Goal: Register for event/course

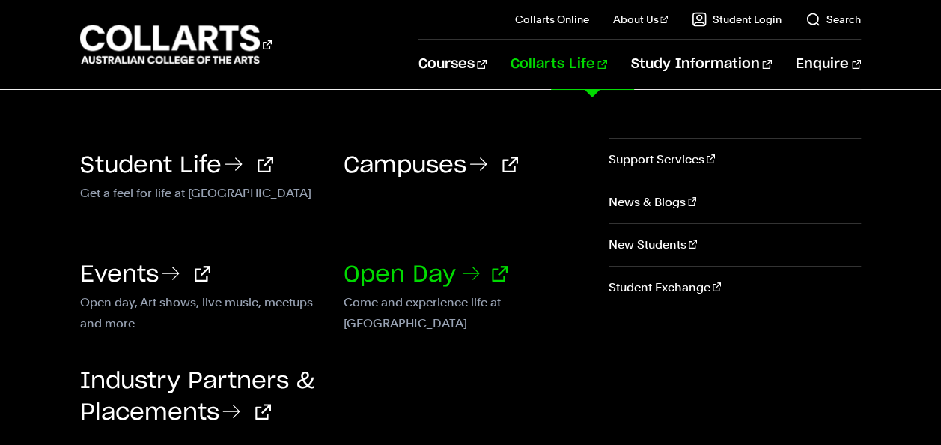
click at [438, 280] on link "Open Day" at bounding box center [426, 275] width 164 height 22
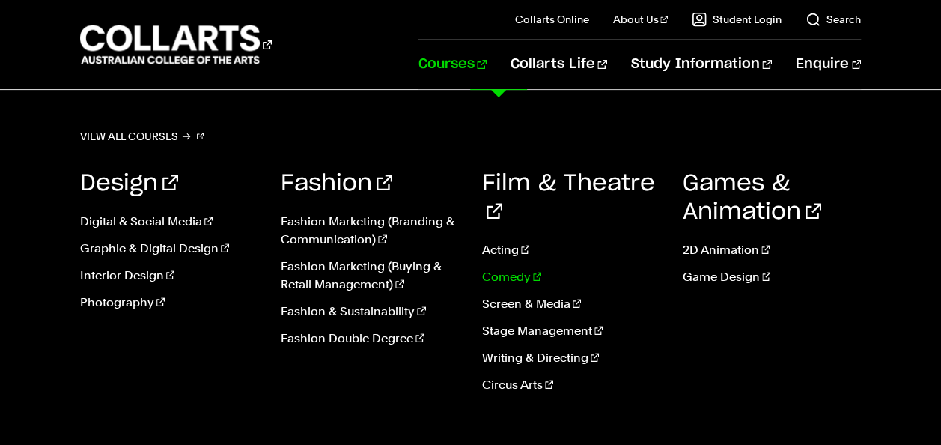
scroll to position [183, 0]
click at [497, 241] on link "Acting" at bounding box center [571, 250] width 178 height 18
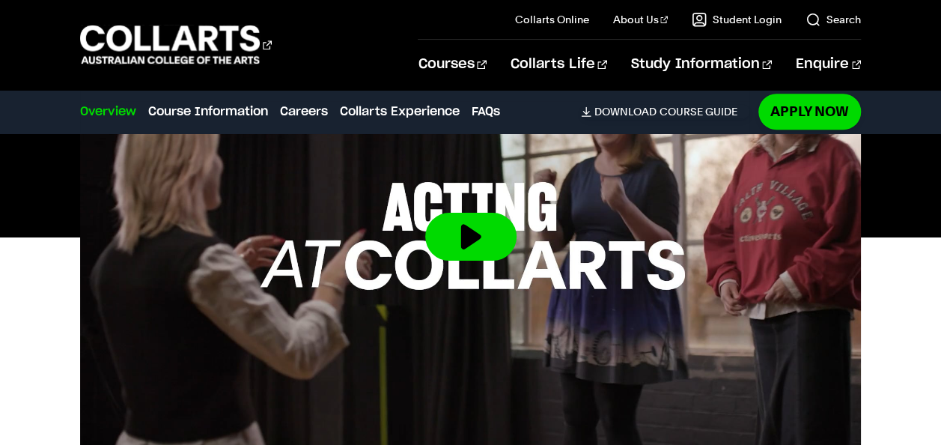
scroll to position [581, 0]
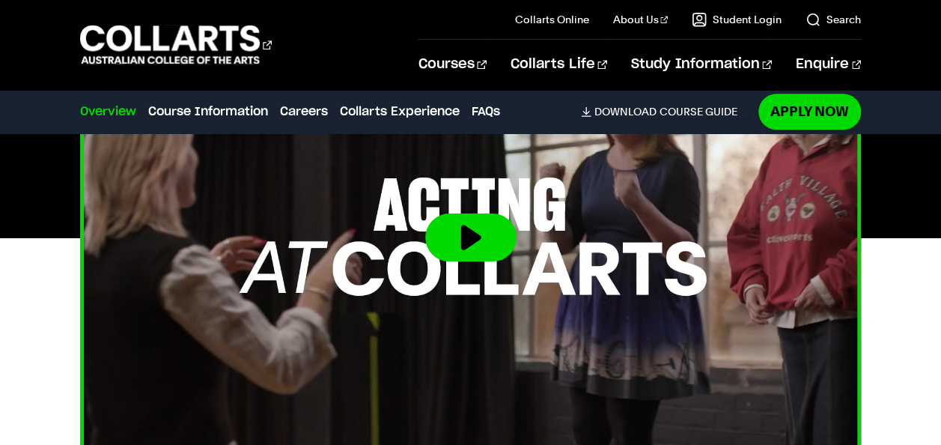
click at [451, 228] on button at bounding box center [470, 237] width 91 height 48
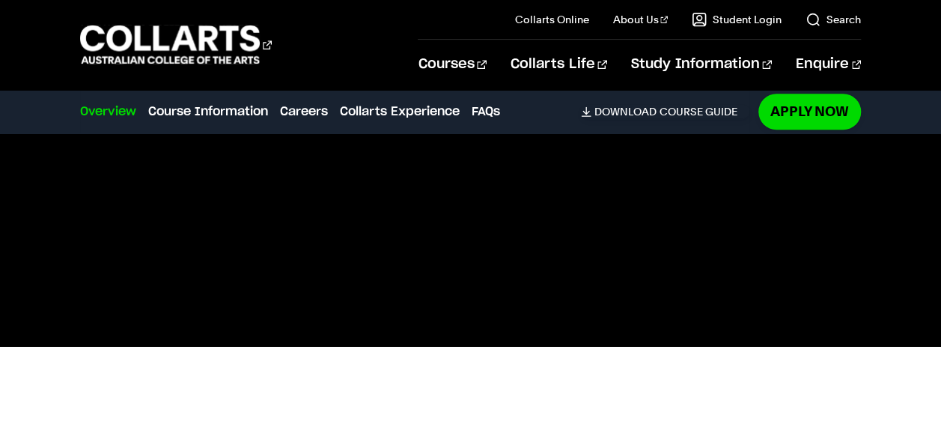
scroll to position [472, 0]
